Goal: Task Accomplishment & Management: Manage account settings

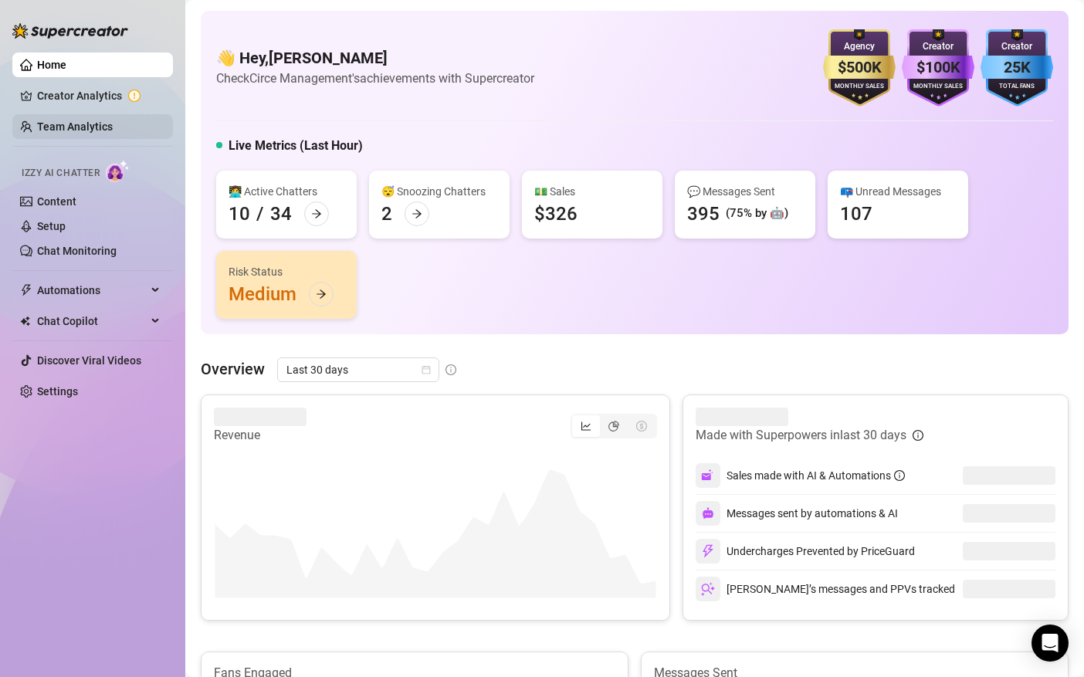
click at [79, 131] on link "Team Analytics" at bounding box center [75, 126] width 76 height 12
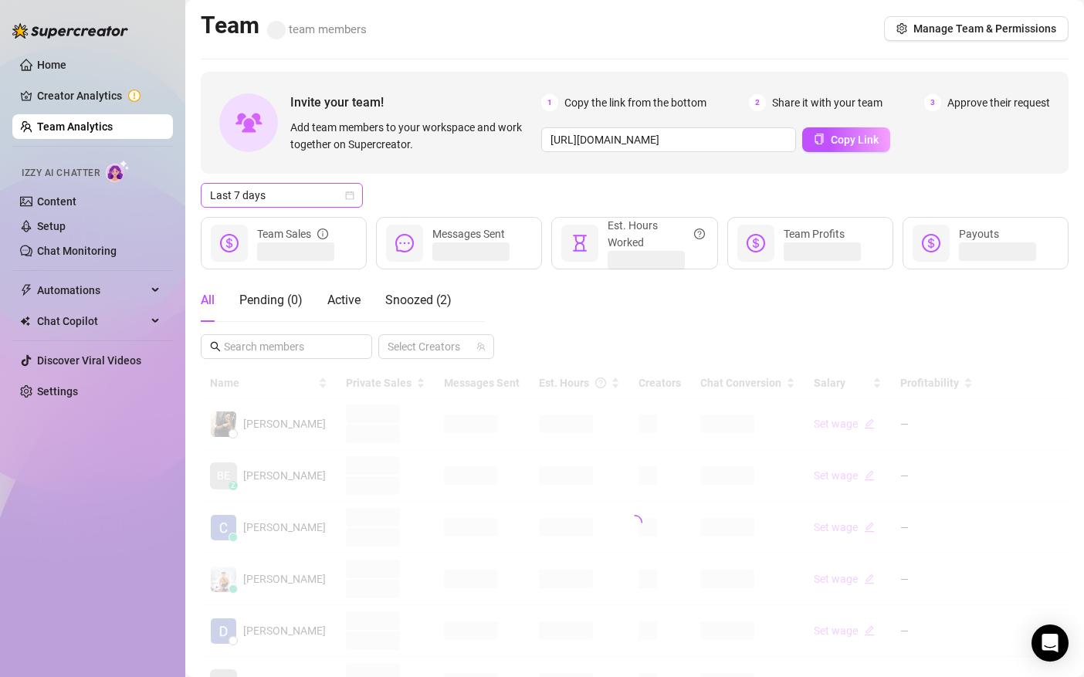
click at [321, 196] on span "Last 7 days" at bounding box center [282, 195] width 144 height 23
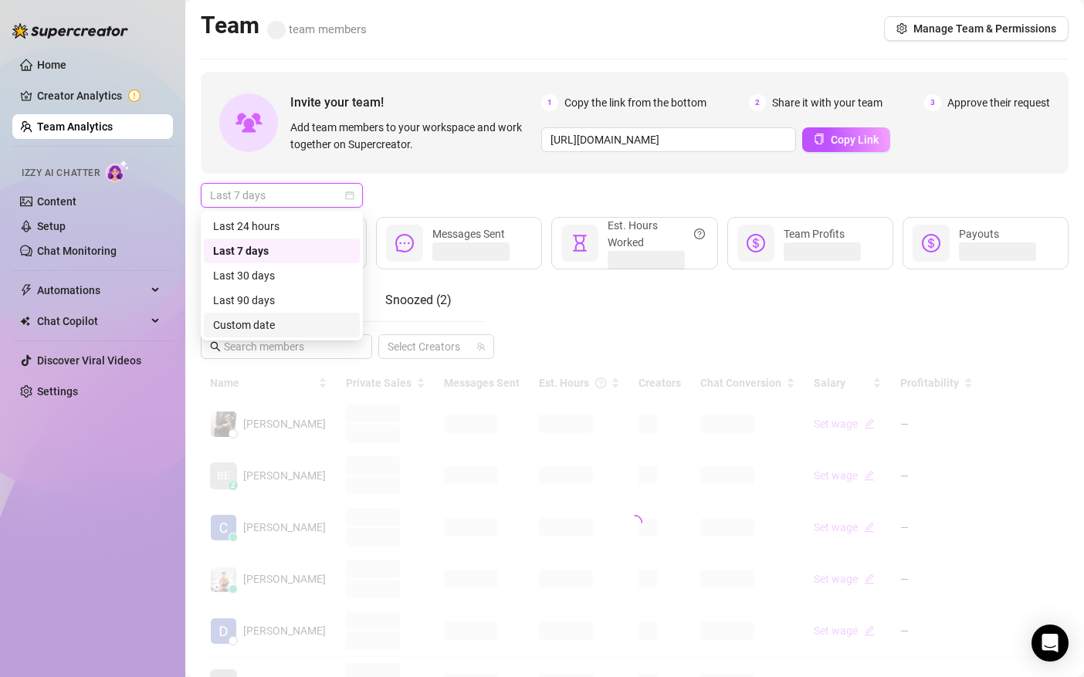
click at [273, 325] on div "Custom date" at bounding box center [281, 325] width 137 height 17
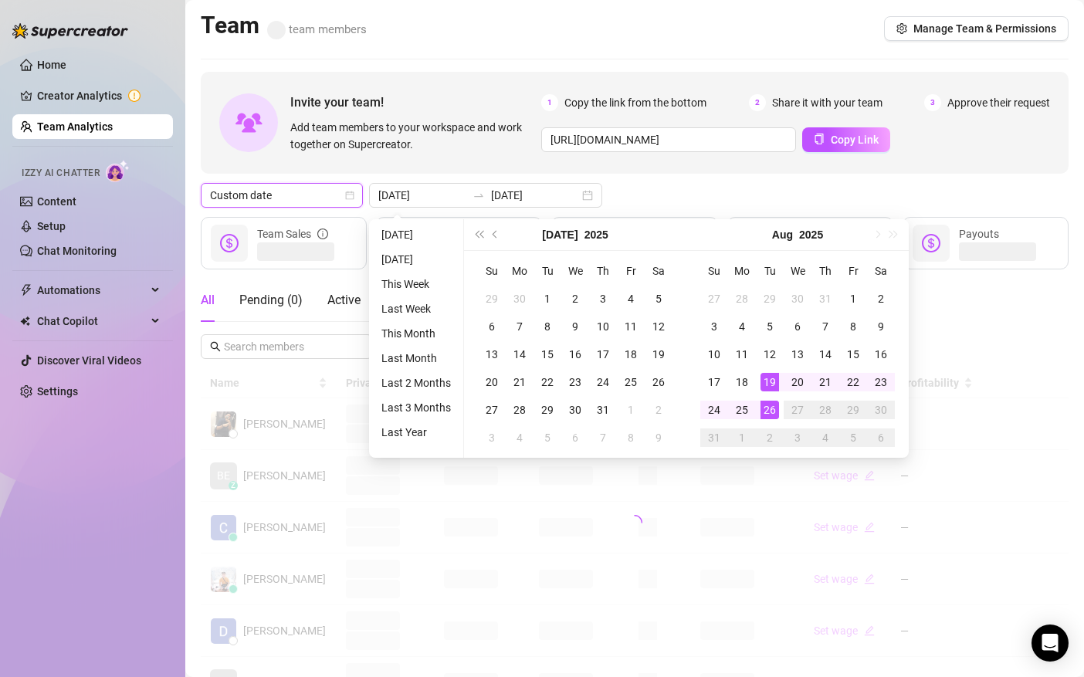
type input "[DATE]"
click at [765, 410] on div "26" at bounding box center [770, 410] width 19 height 19
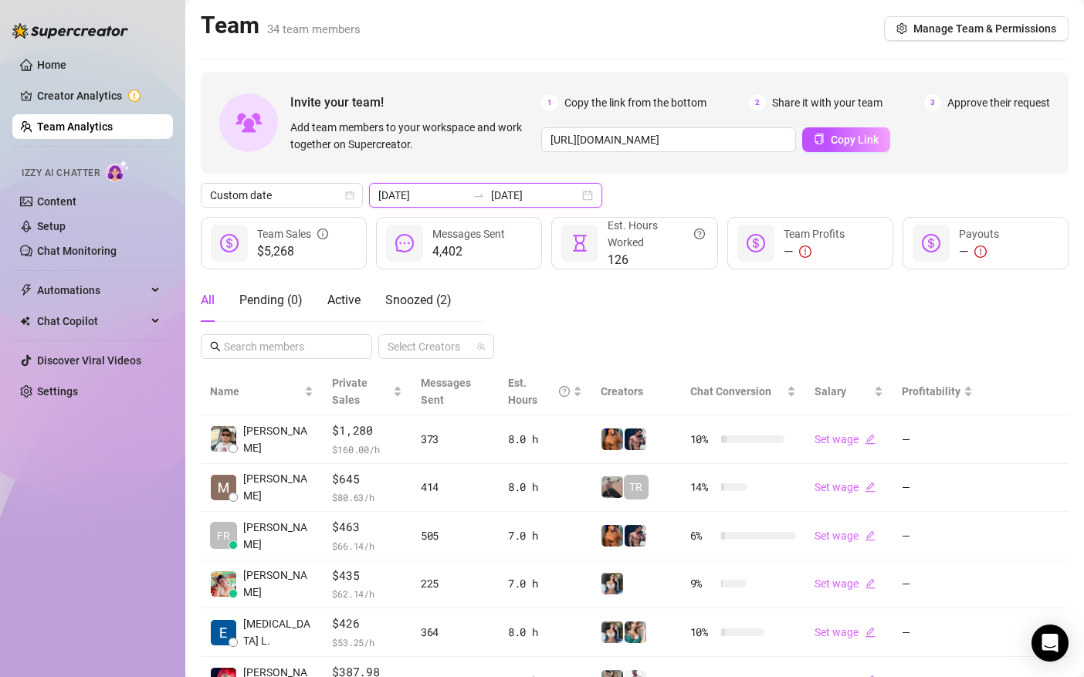
click at [491, 188] on input "[DATE]" at bounding box center [535, 195] width 88 height 17
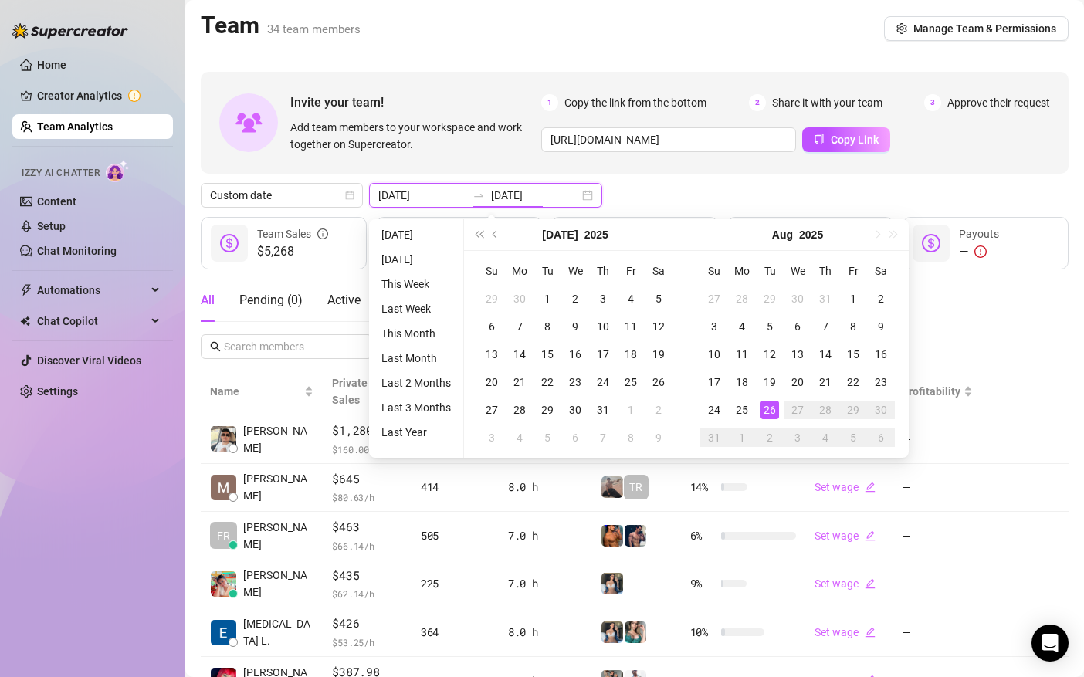
type input "[DATE]"
click at [766, 406] on div "26" at bounding box center [770, 410] width 19 height 19
click at [766, 400] on div "Chat Conversion" at bounding box center [744, 391] width 107 height 17
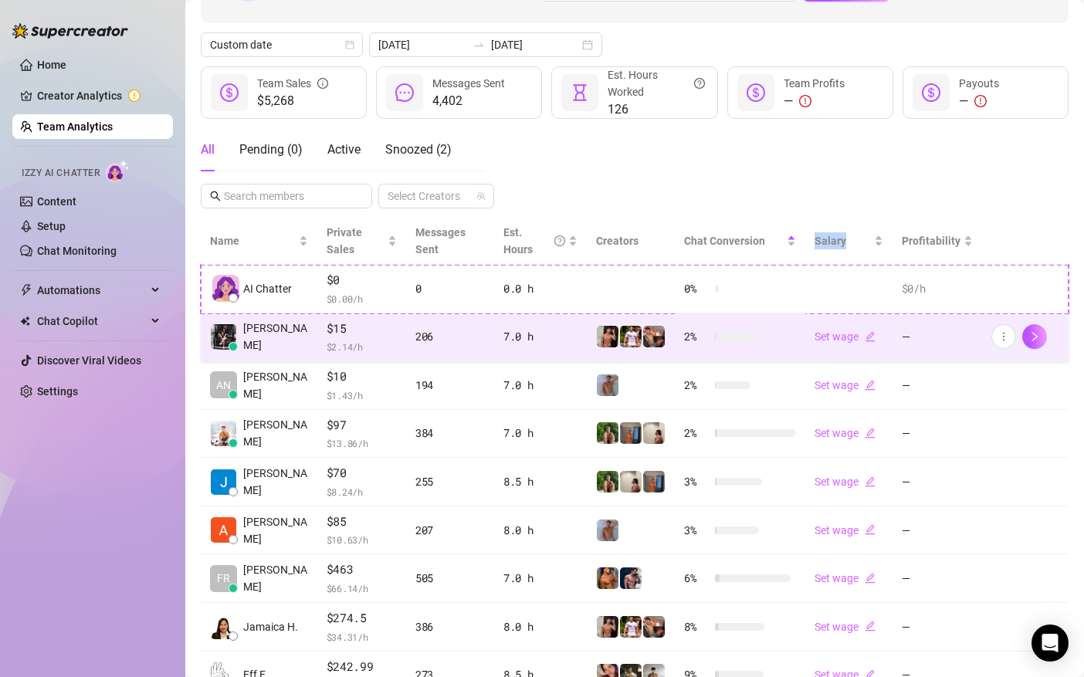
scroll to position [151, 0]
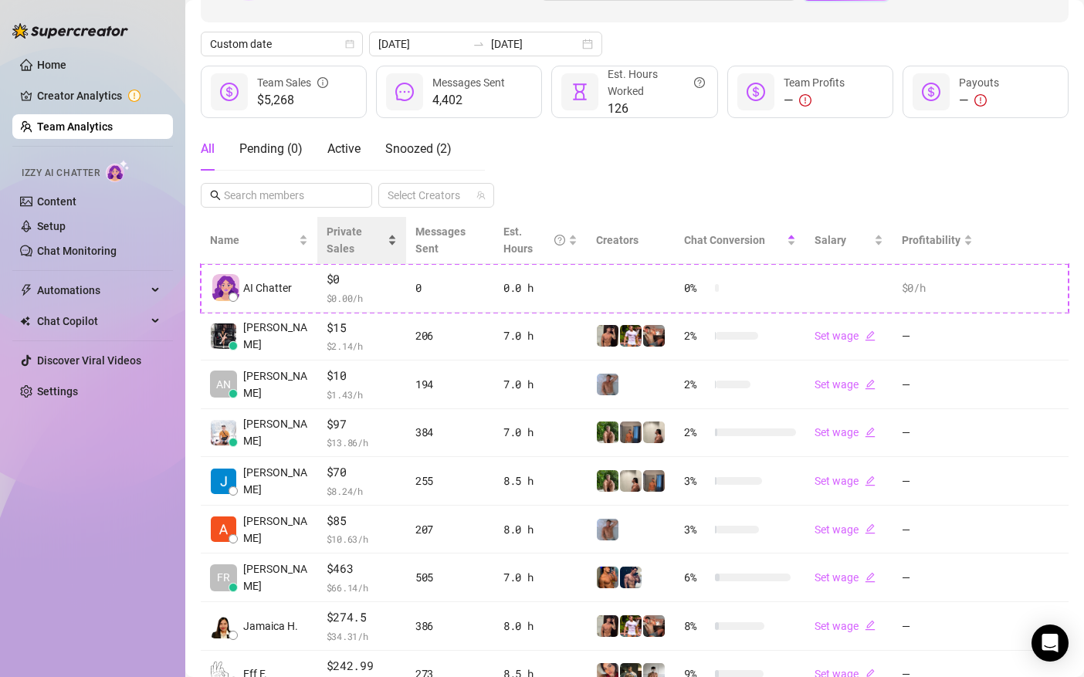
click at [383, 237] on div "Private Sales" at bounding box center [362, 240] width 70 height 34
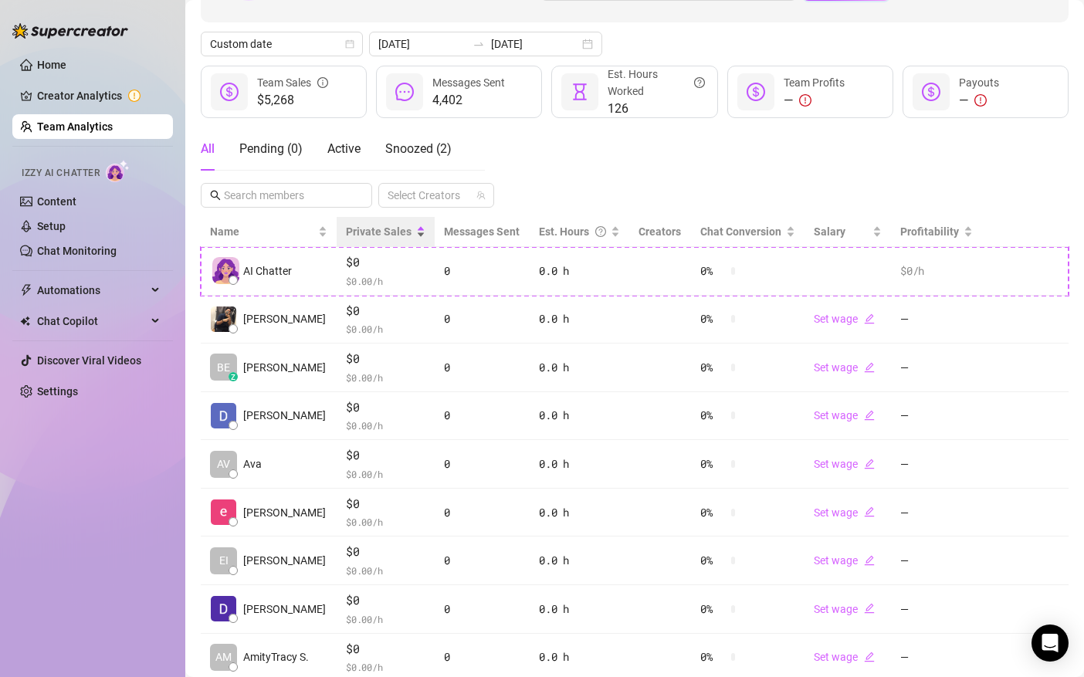
click at [409, 236] on div "Private Sales" at bounding box center [386, 231] width 80 height 17
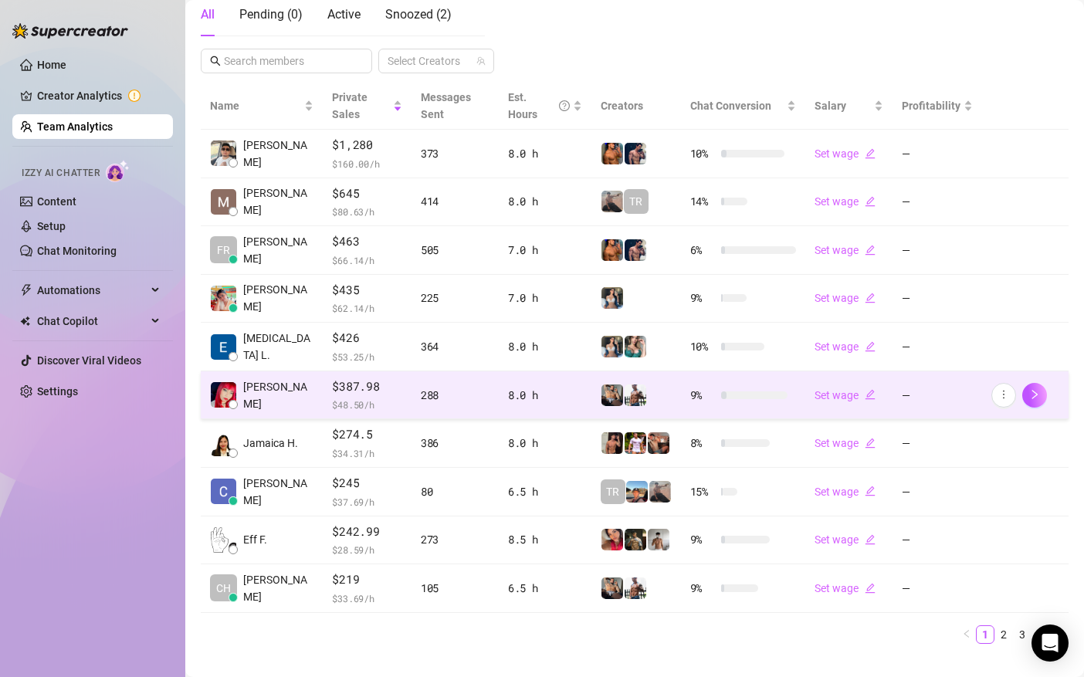
scroll to position [300, 0]
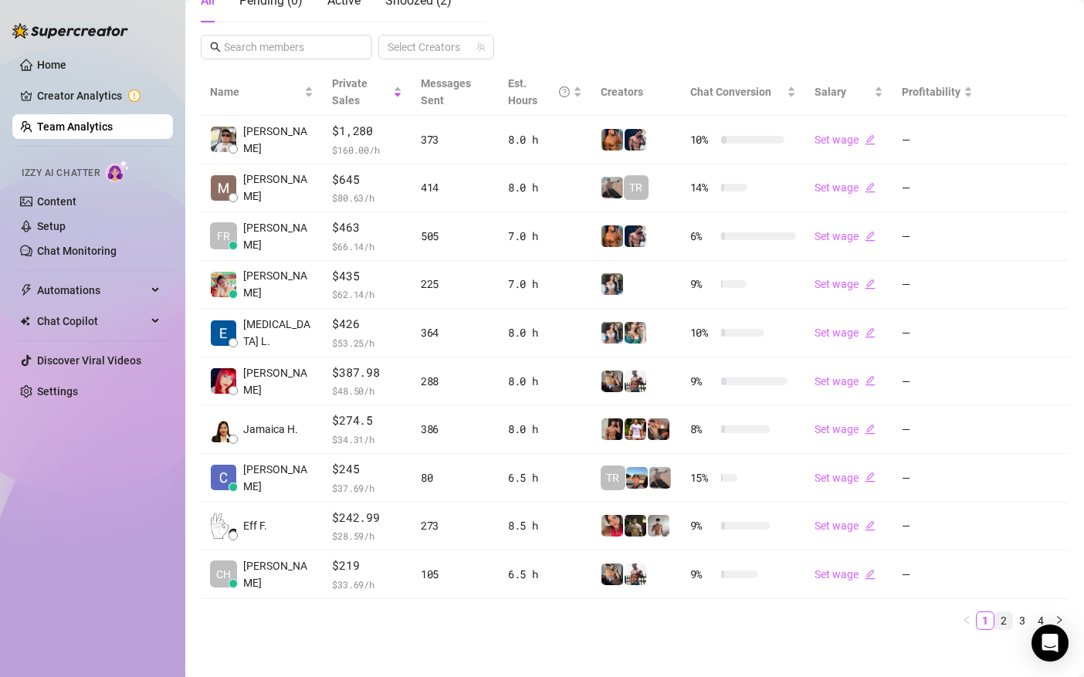
click at [1003, 613] on link "2" at bounding box center [1004, 621] width 17 height 17
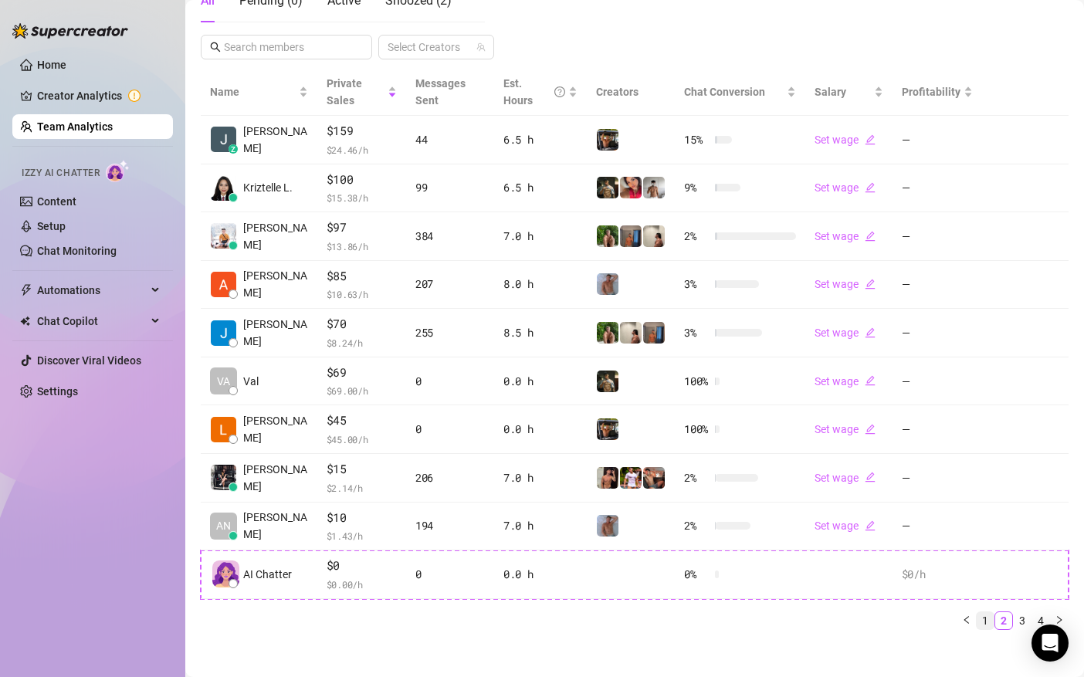
click at [985, 621] on link "1" at bounding box center [985, 621] width 17 height 17
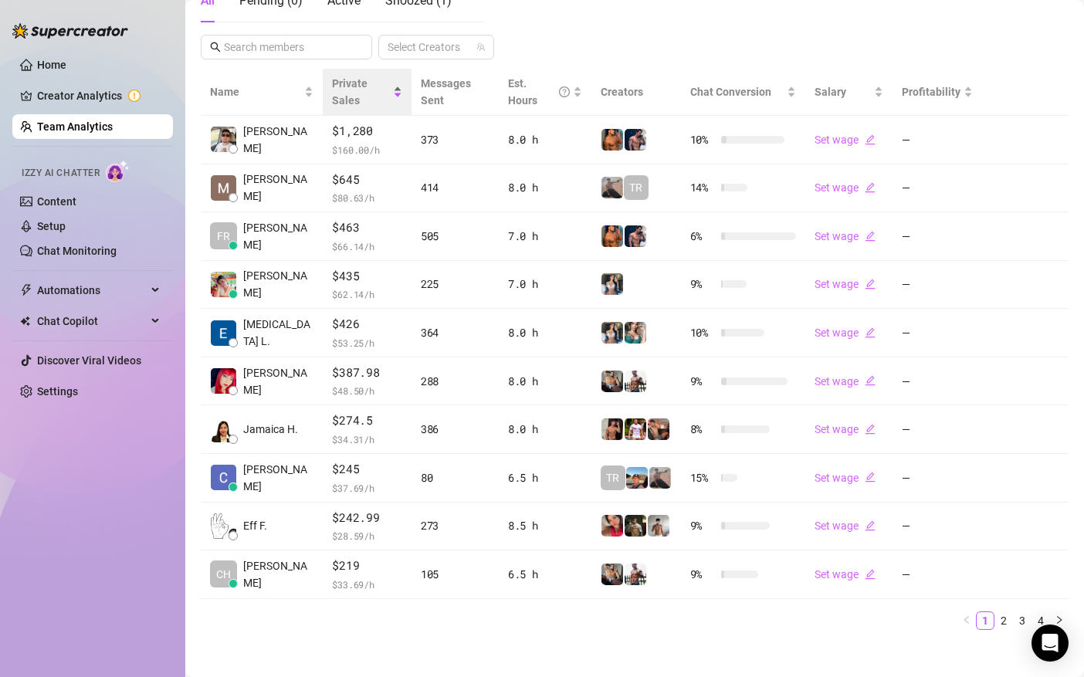
scroll to position [0, 0]
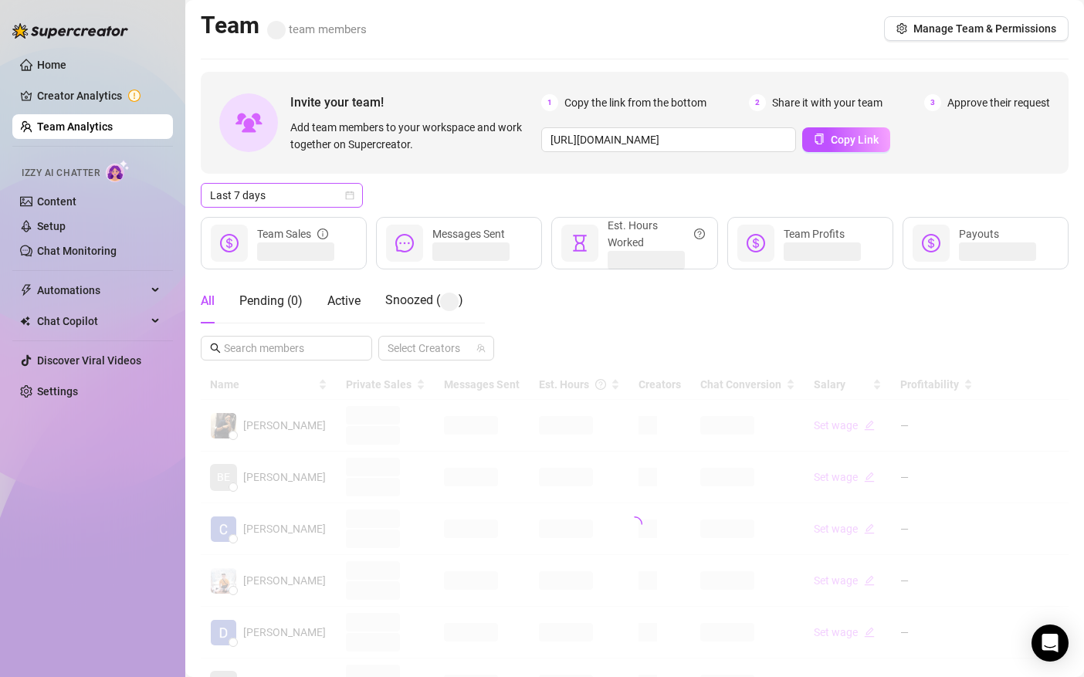
click at [264, 198] on span "Last 7 days" at bounding box center [282, 195] width 144 height 23
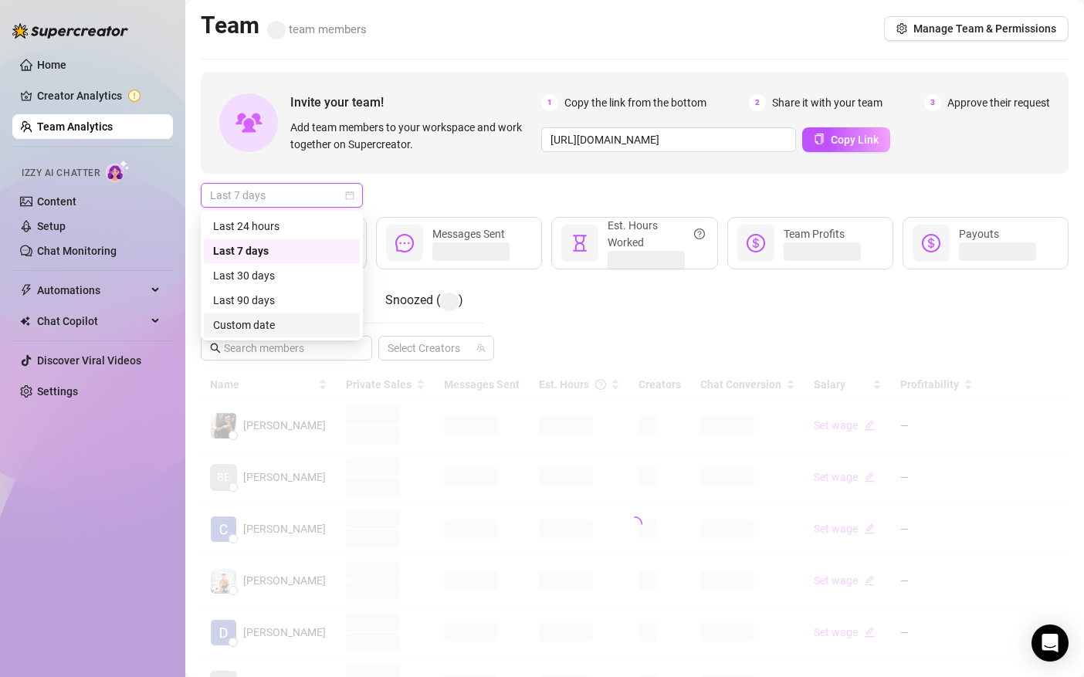
click at [273, 314] on div "Custom date" at bounding box center [282, 325] width 156 height 25
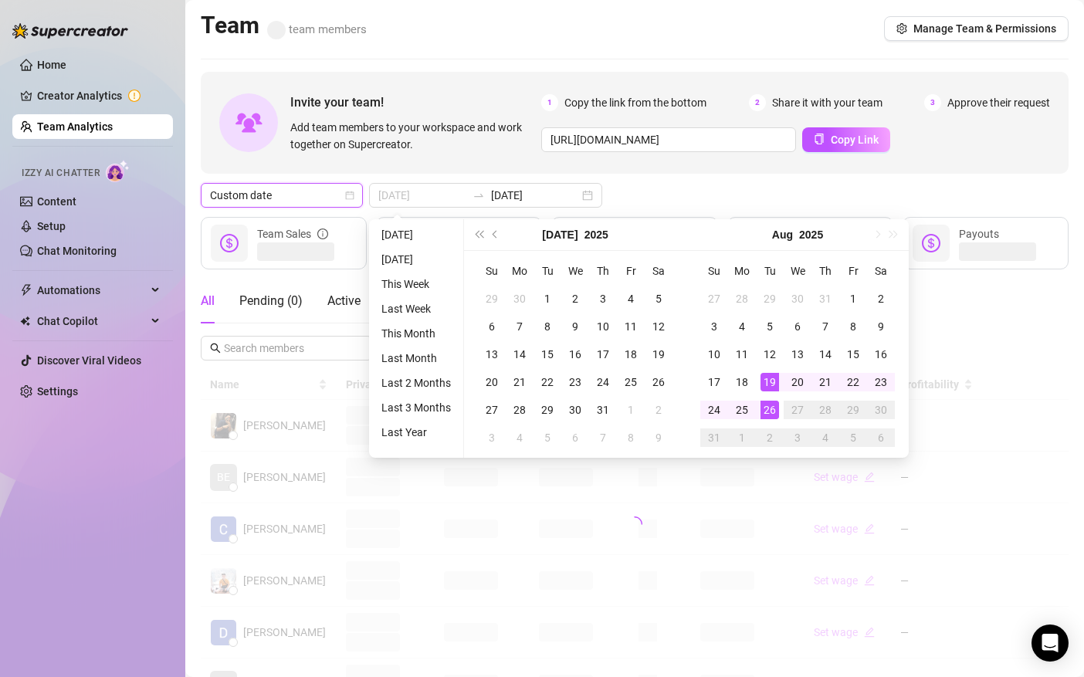
type input "[DATE]"
click at [777, 396] on td "26" at bounding box center [770, 410] width 28 height 28
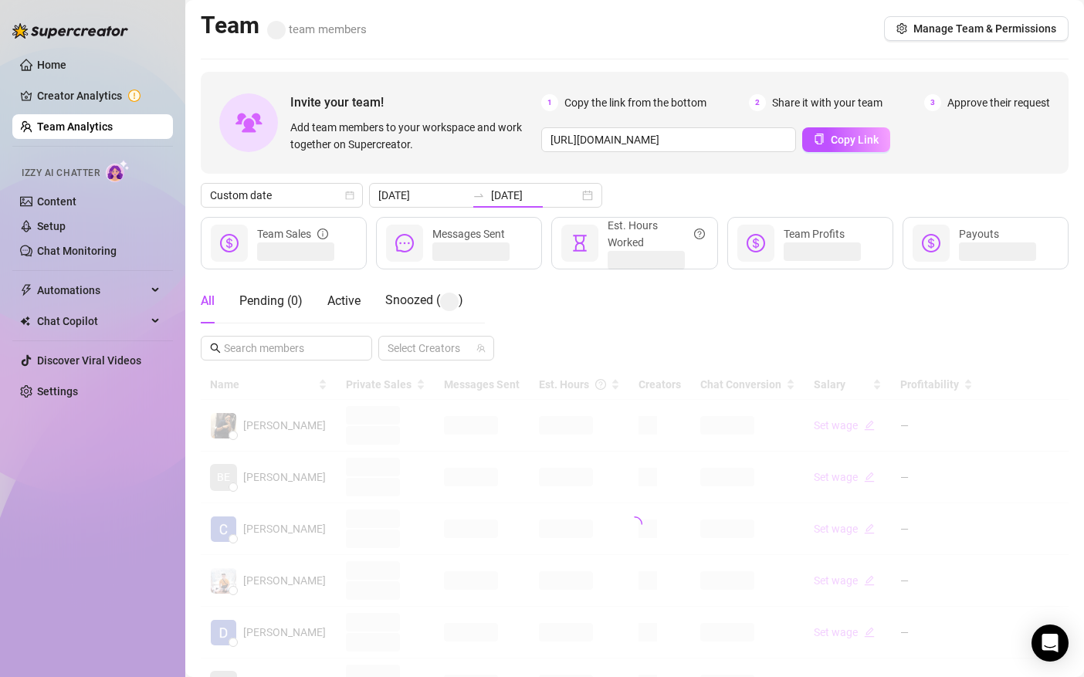
click at [777, 395] on div at bounding box center [635, 524] width 868 height 309
click at [778, 399] on div at bounding box center [635, 524] width 868 height 309
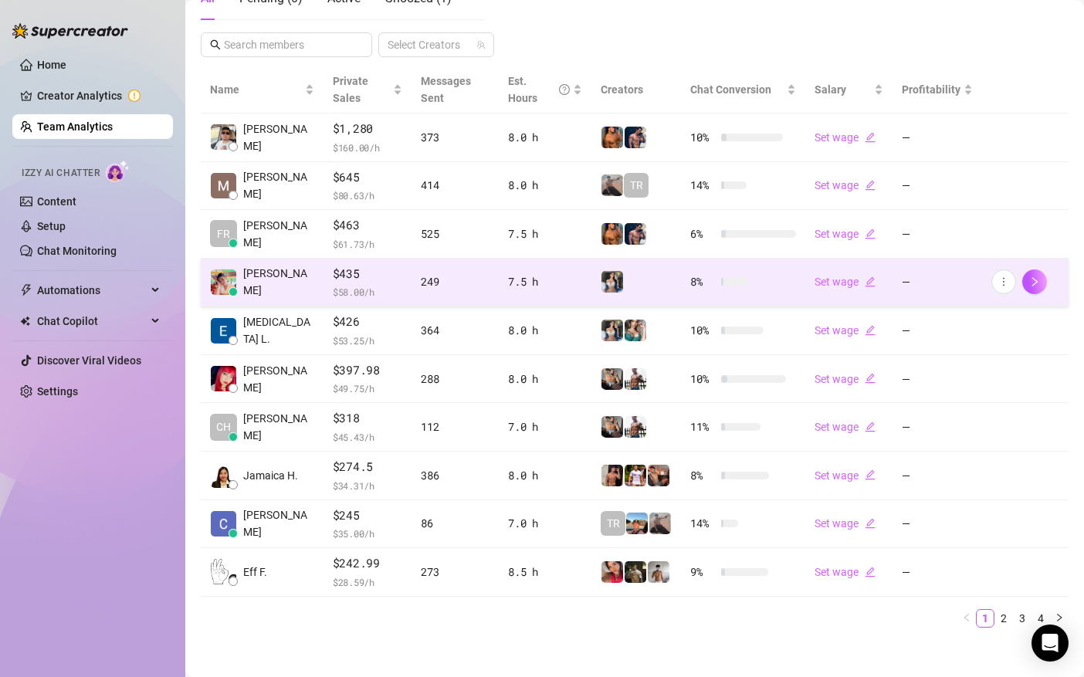
scroll to position [305, 0]
